Goal: Transaction & Acquisition: Book appointment/travel/reservation

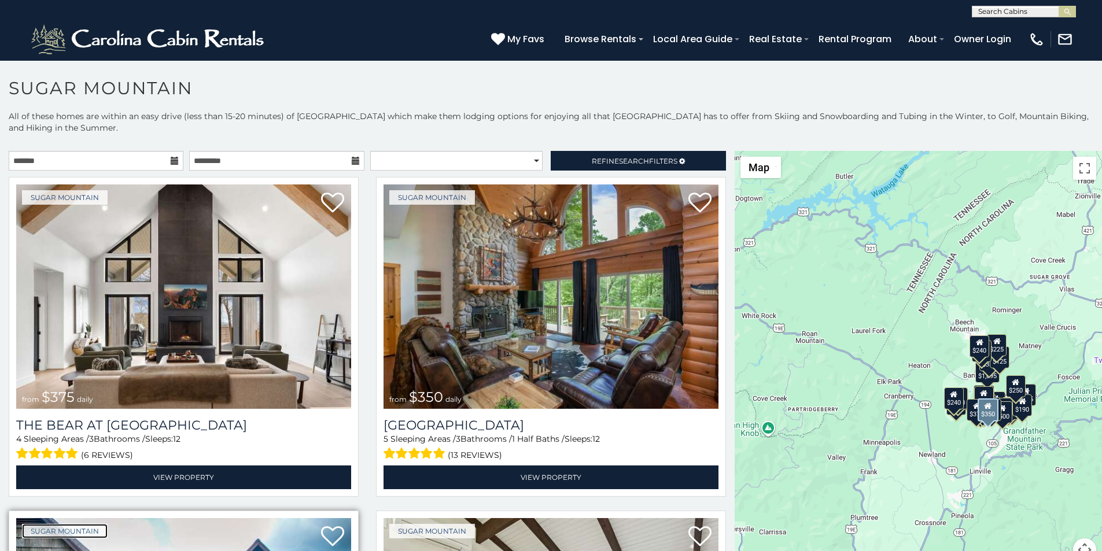
click at [30, 524] on link "Sugar Mountain" at bounding box center [65, 531] width 86 height 14
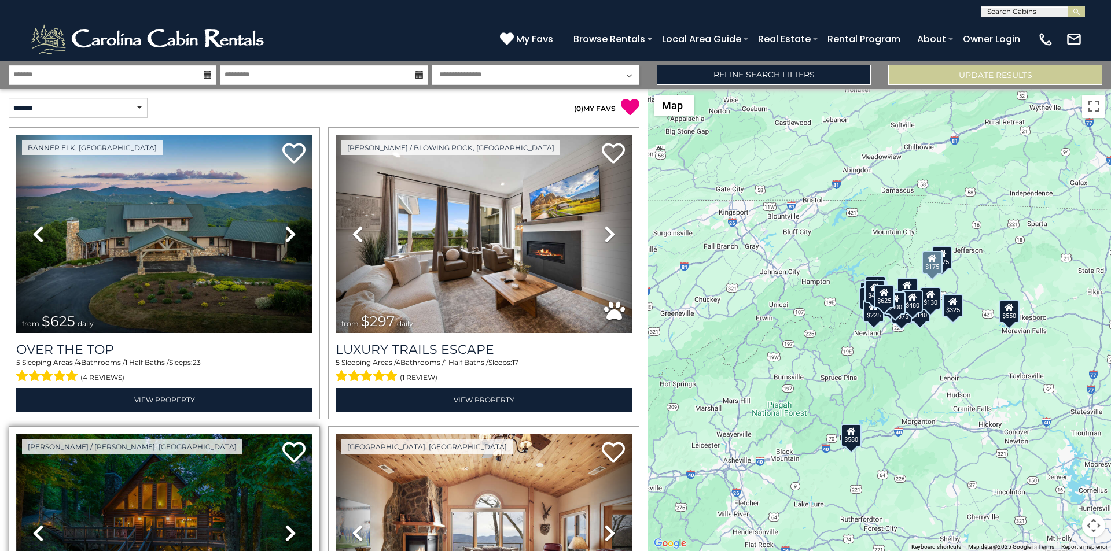
click at [163, 548] on img at bounding box center [164, 533] width 296 height 198
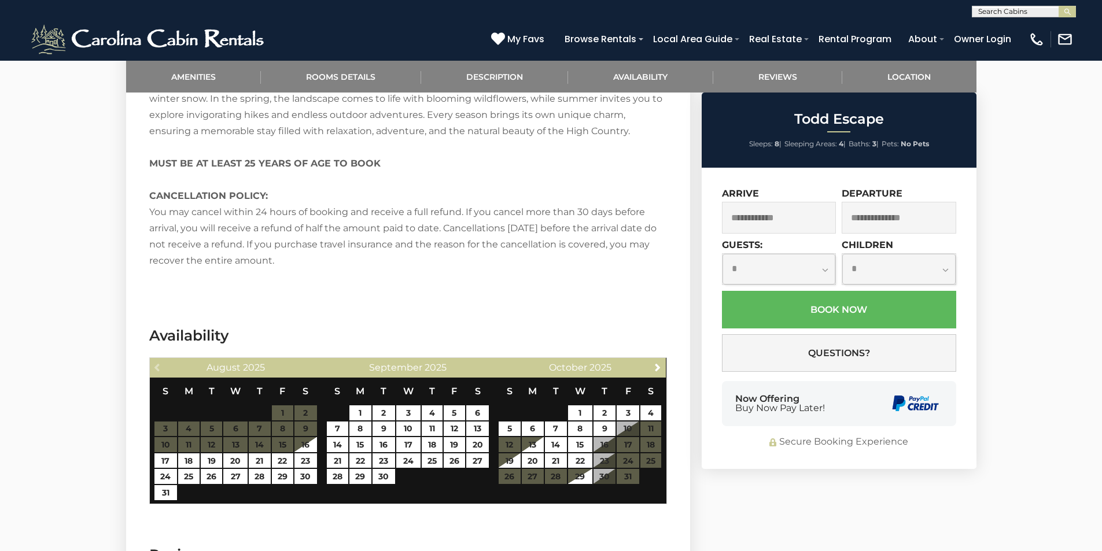
scroll to position [2006, 0]
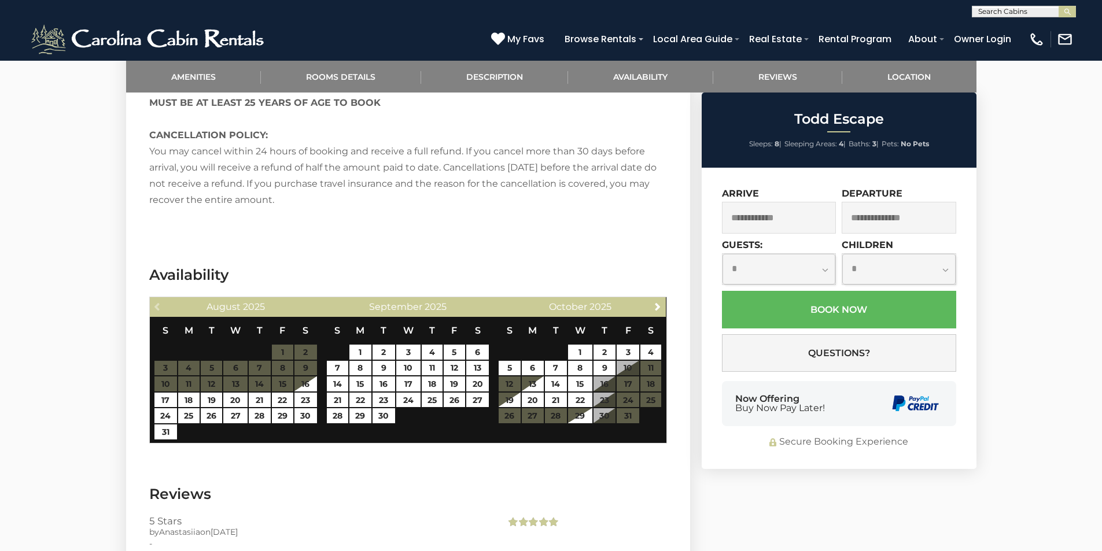
click at [734, 412] on div "Now Offering Buy Now Pay Later!" at bounding box center [839, 403] width 234 height 45
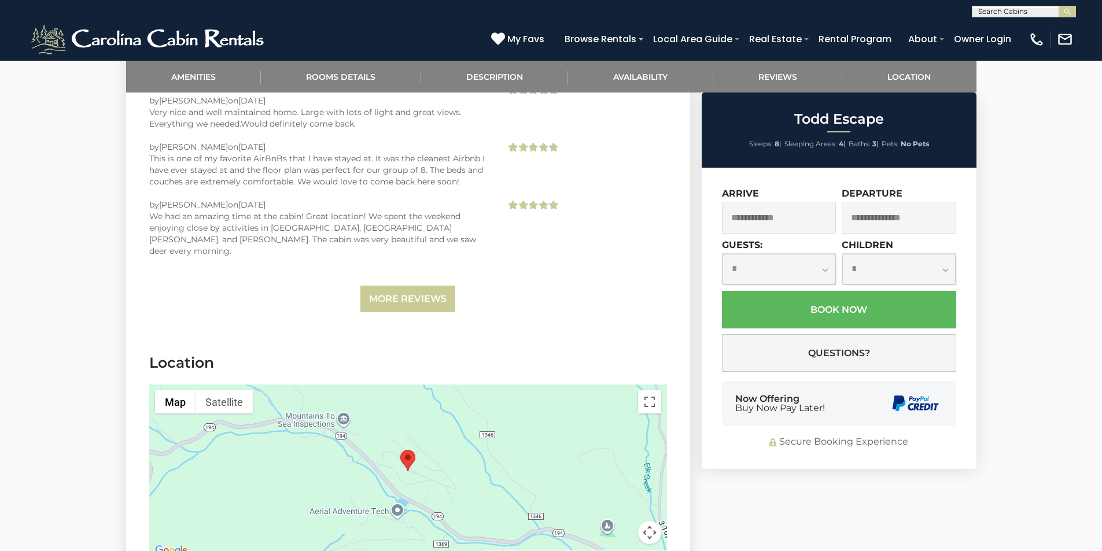
scroll to position [2531, 0]
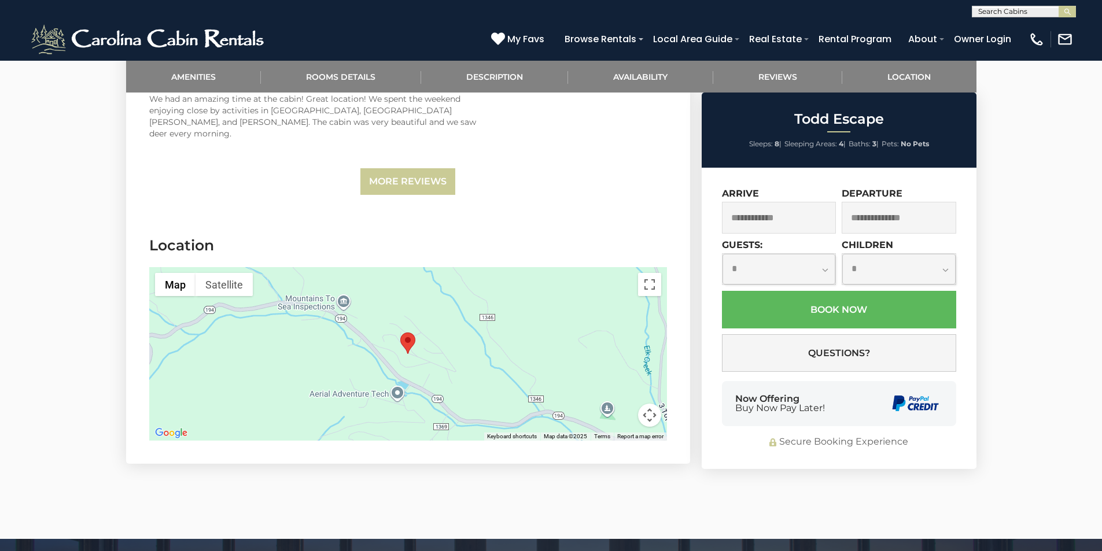
scroll to position [2615, 0]
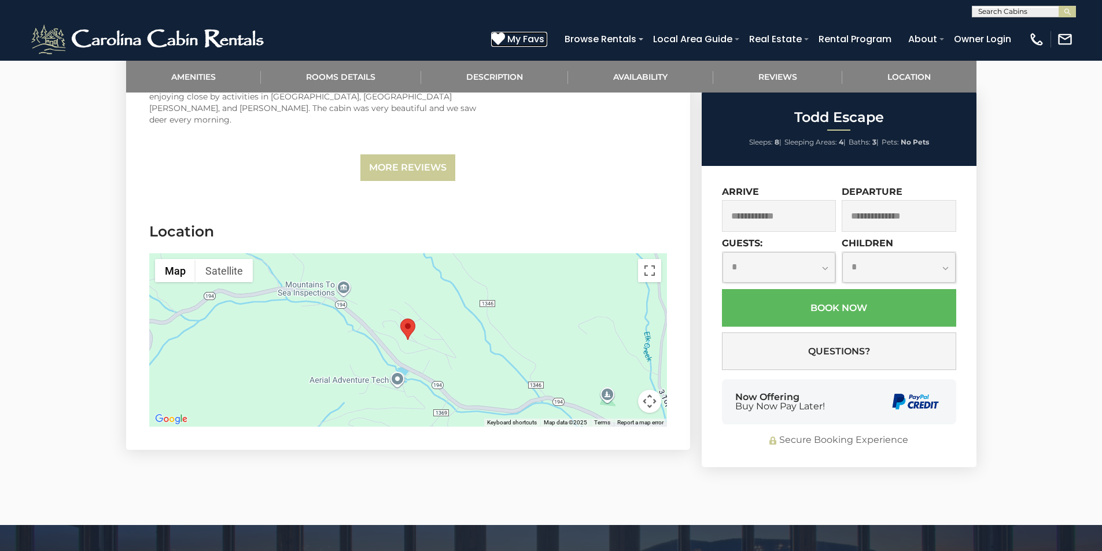
click at [505, 35] on icon at bounding box center [498, 39] width 14 height 14
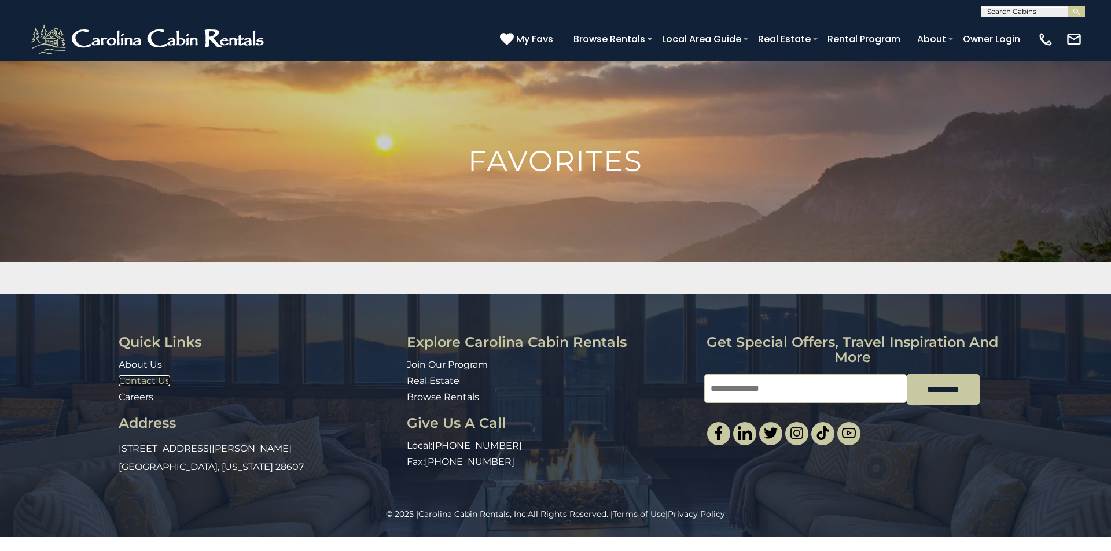
click at [127, 378] on link "Contact Us" at bounding box center [144, 380] width 51 height 11
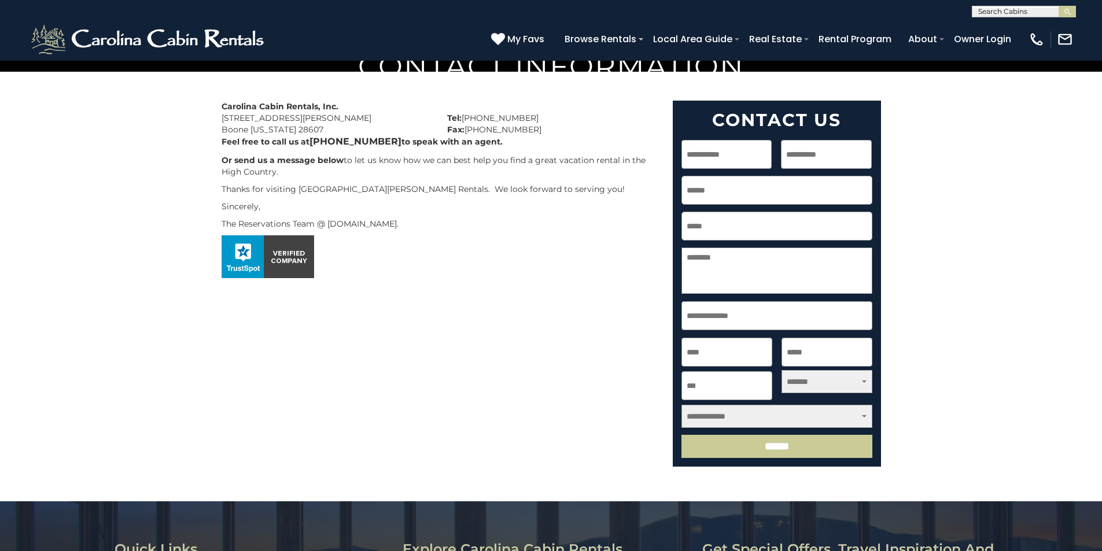
scroll to position [48, 0]
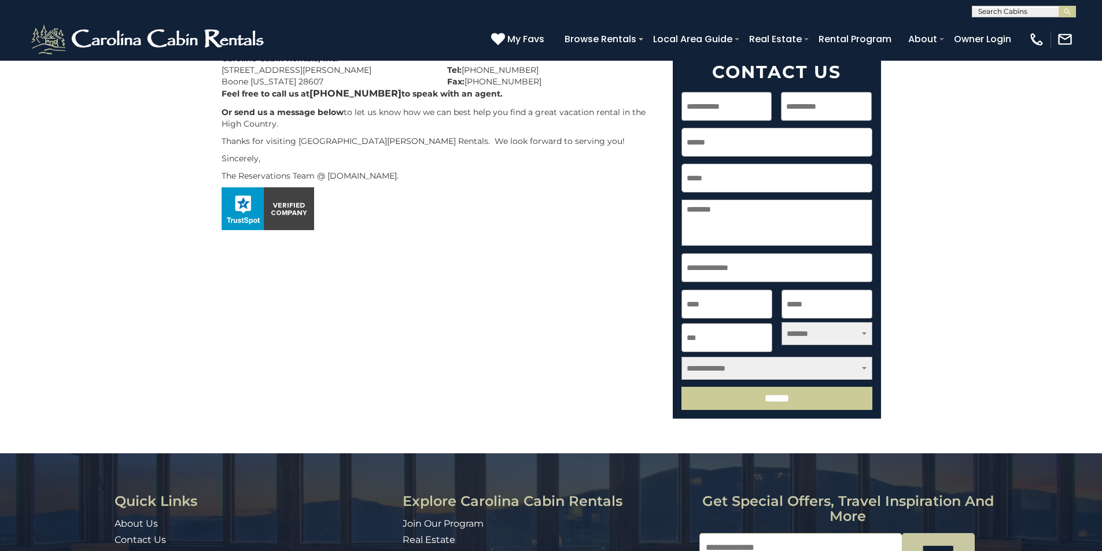
click at [750, 282] on input "Street Address" at bounding box center [776, 267] width 191 height 29
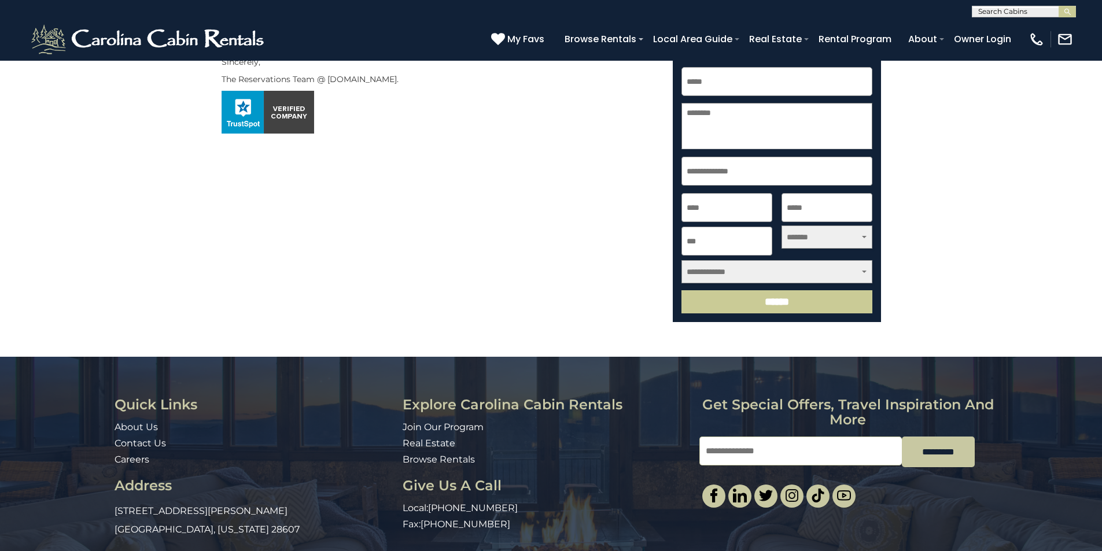
scroll to position [193, 0]
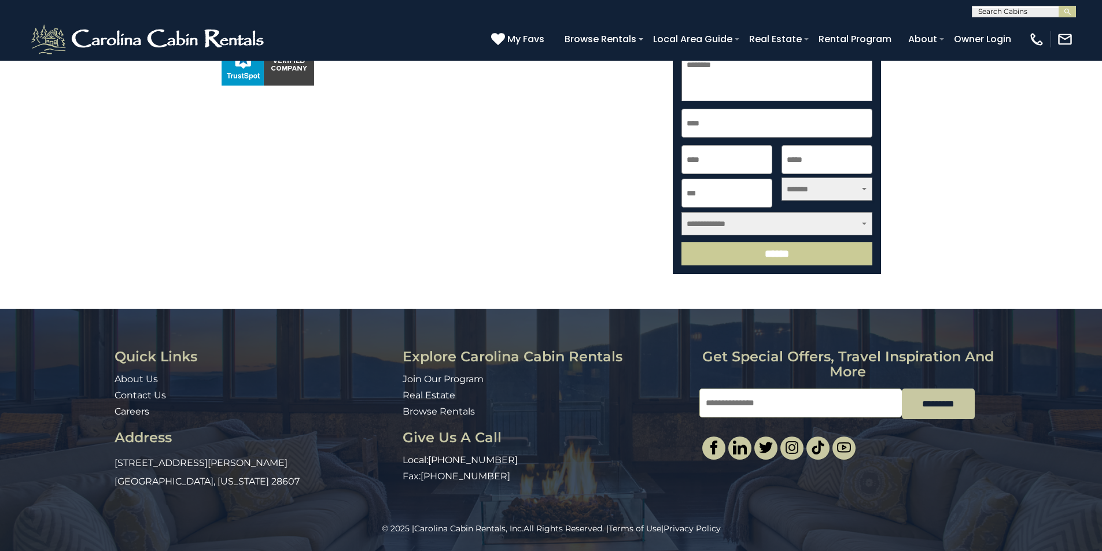
type input "****"
click at [799, 201] on select "**********" at bounding box center [827, 189] width 91 height 23
